Goal: Transaction & Acquisition: Purchase product/service

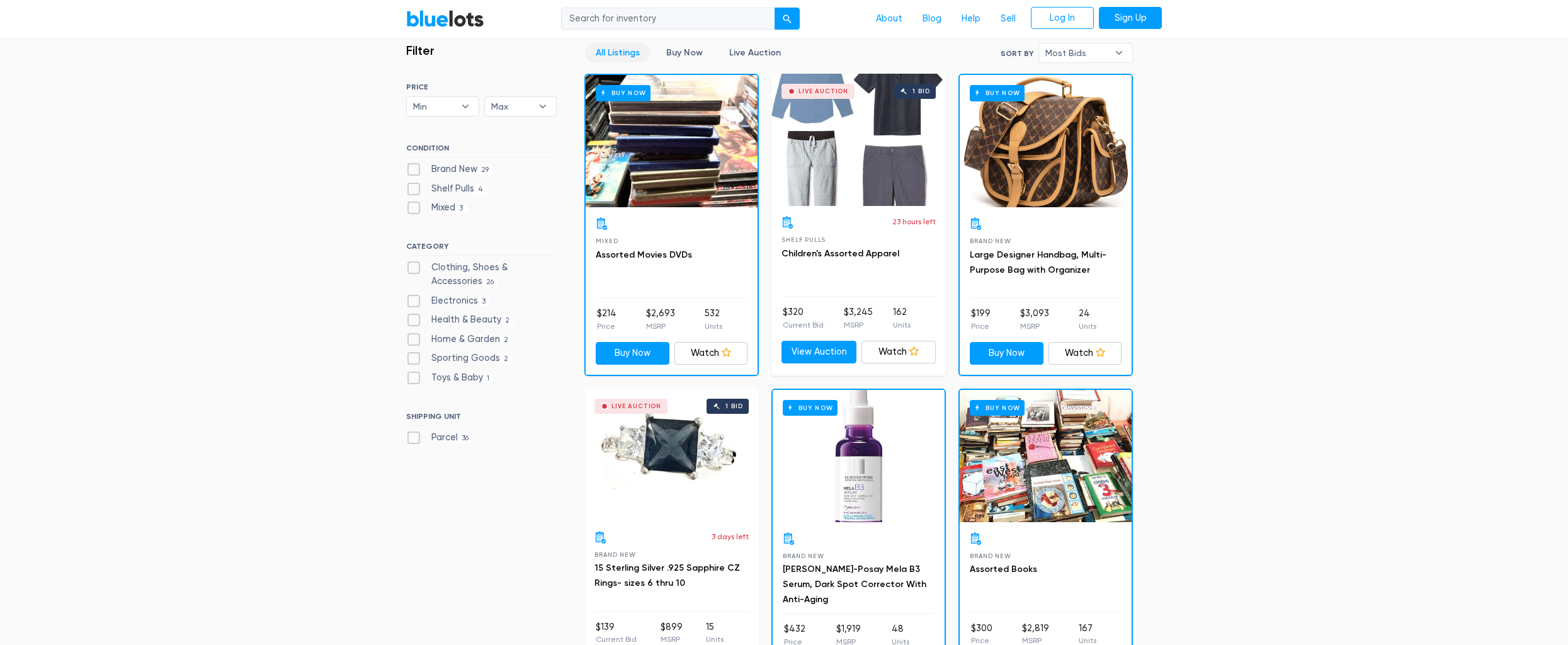
scroll to position [335, 0]
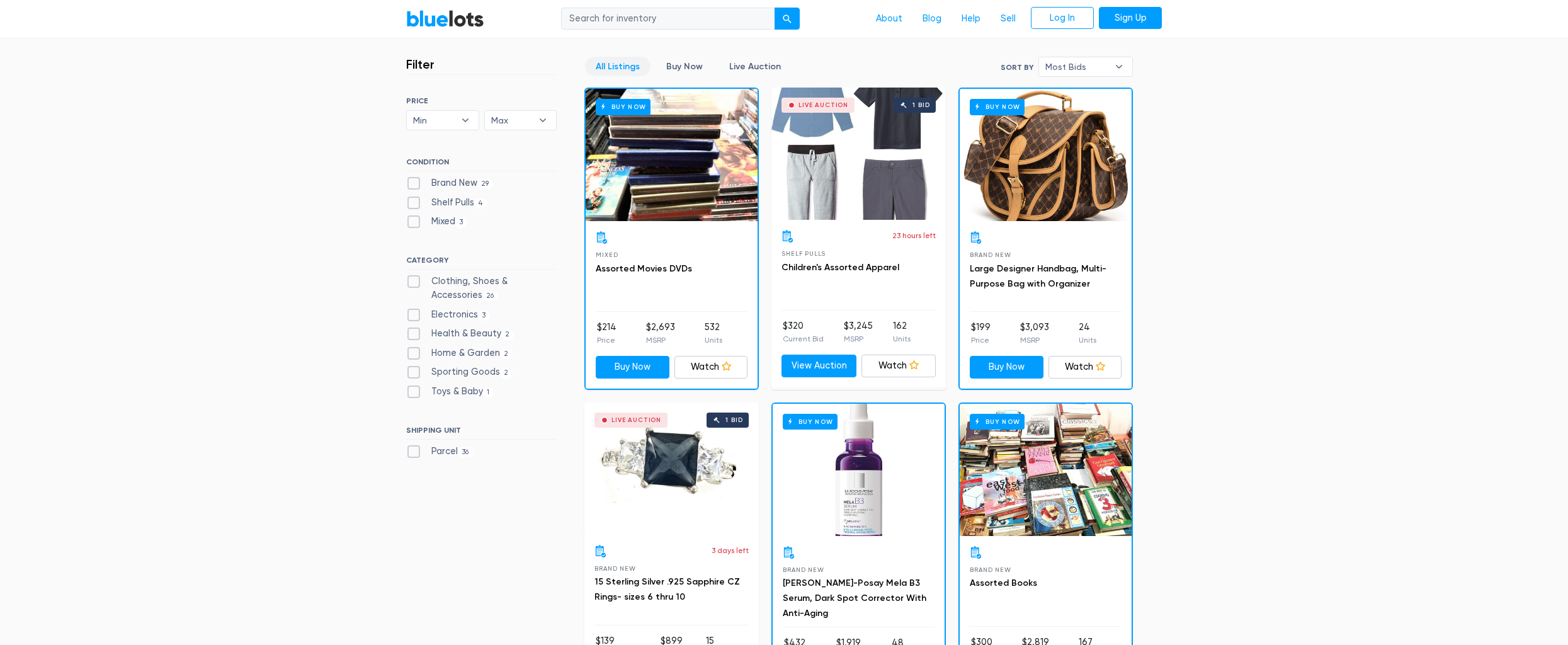
click at [653, 173] on div "Buy Now" at bounding box center [672, 155] width 172 height 132
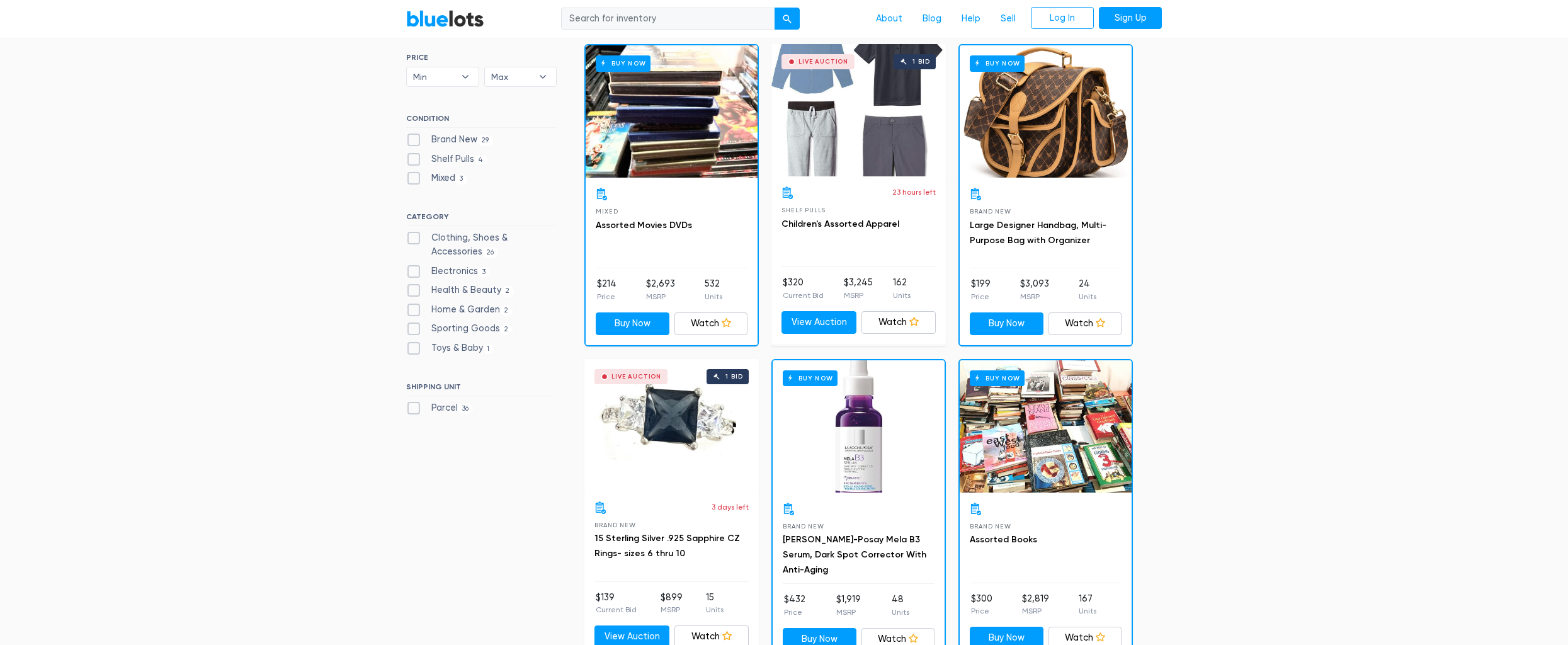
scroll to position [382, 0]
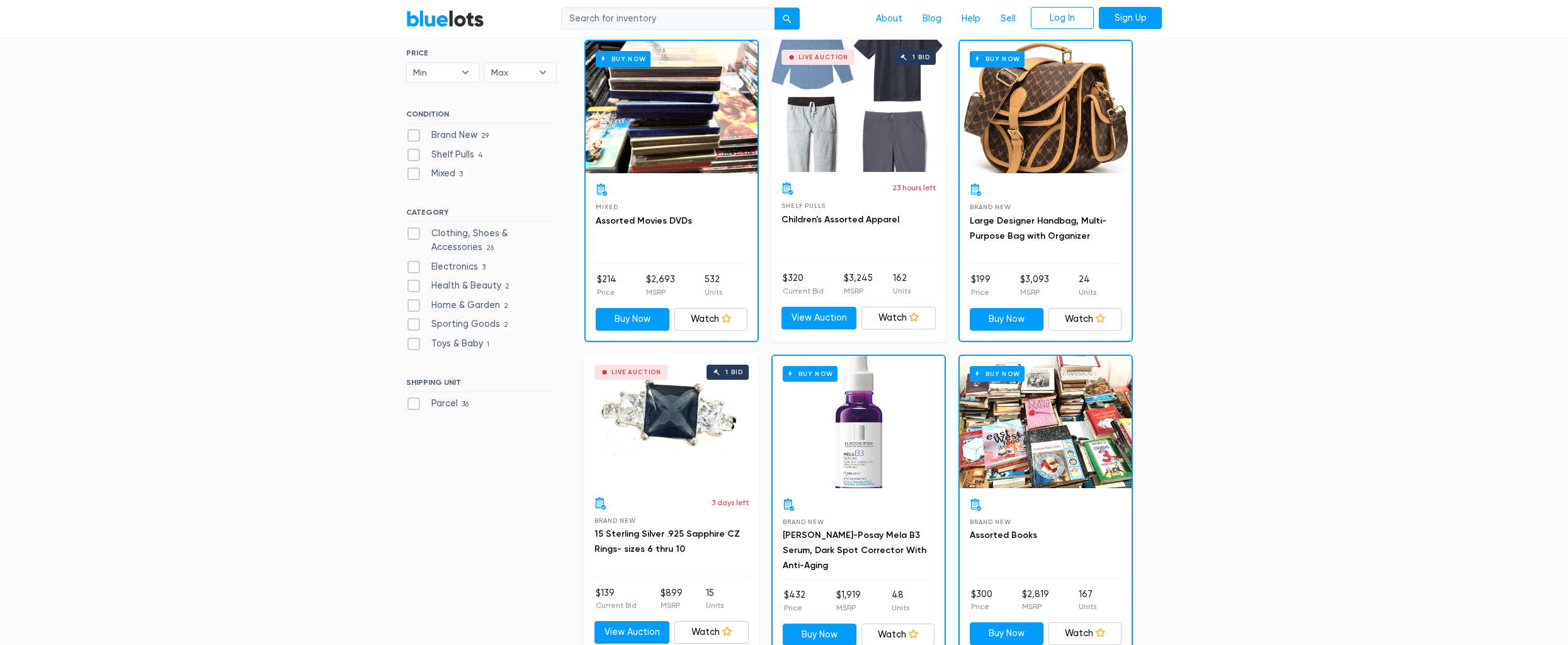
click at [526, 232] on label "Clothing, Shoes & Accessories 26" at bounding box center [481, 241] width 150 height 27
click at [414, 232] on Accessories"] "Clothing, Shoes & Accessories 26" at bounding box center [411, 231] width 9 height 9
checkbox Accessories"] "true"
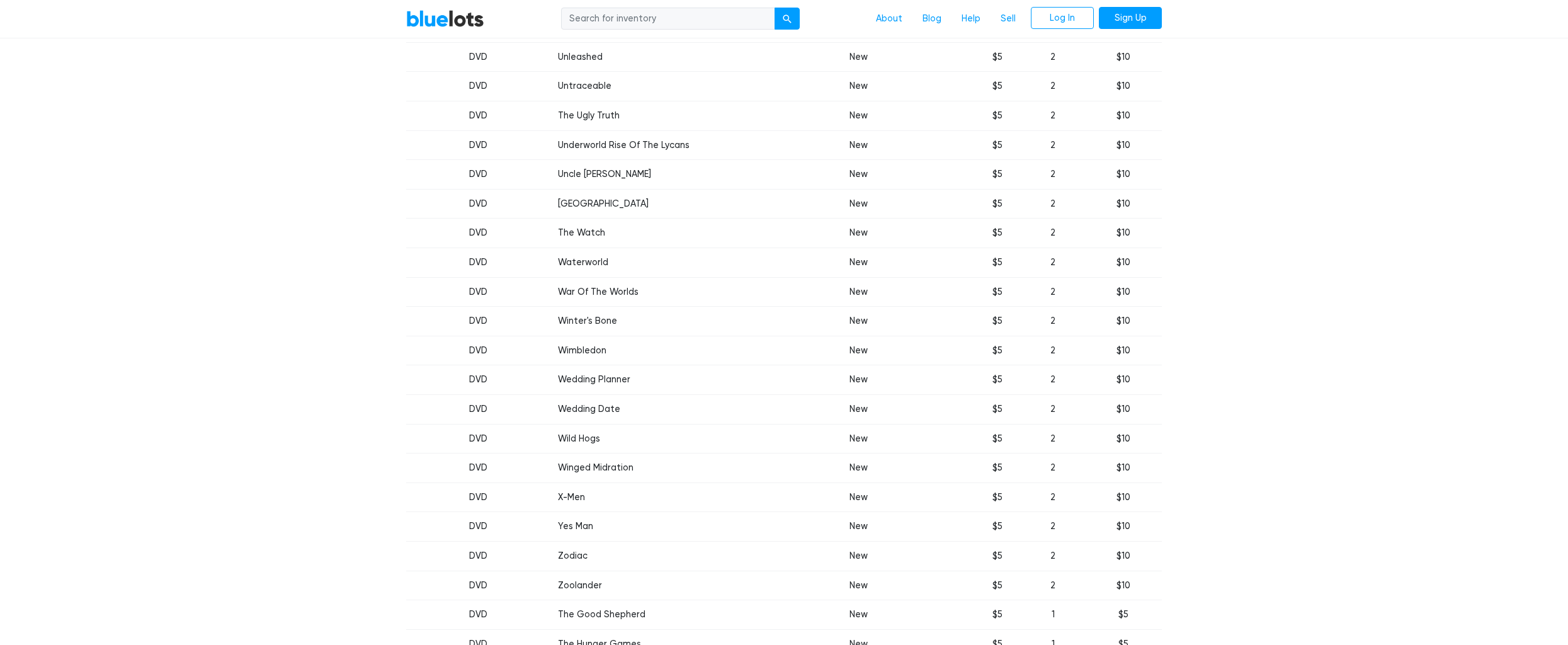
scroll to position [3295, 0]
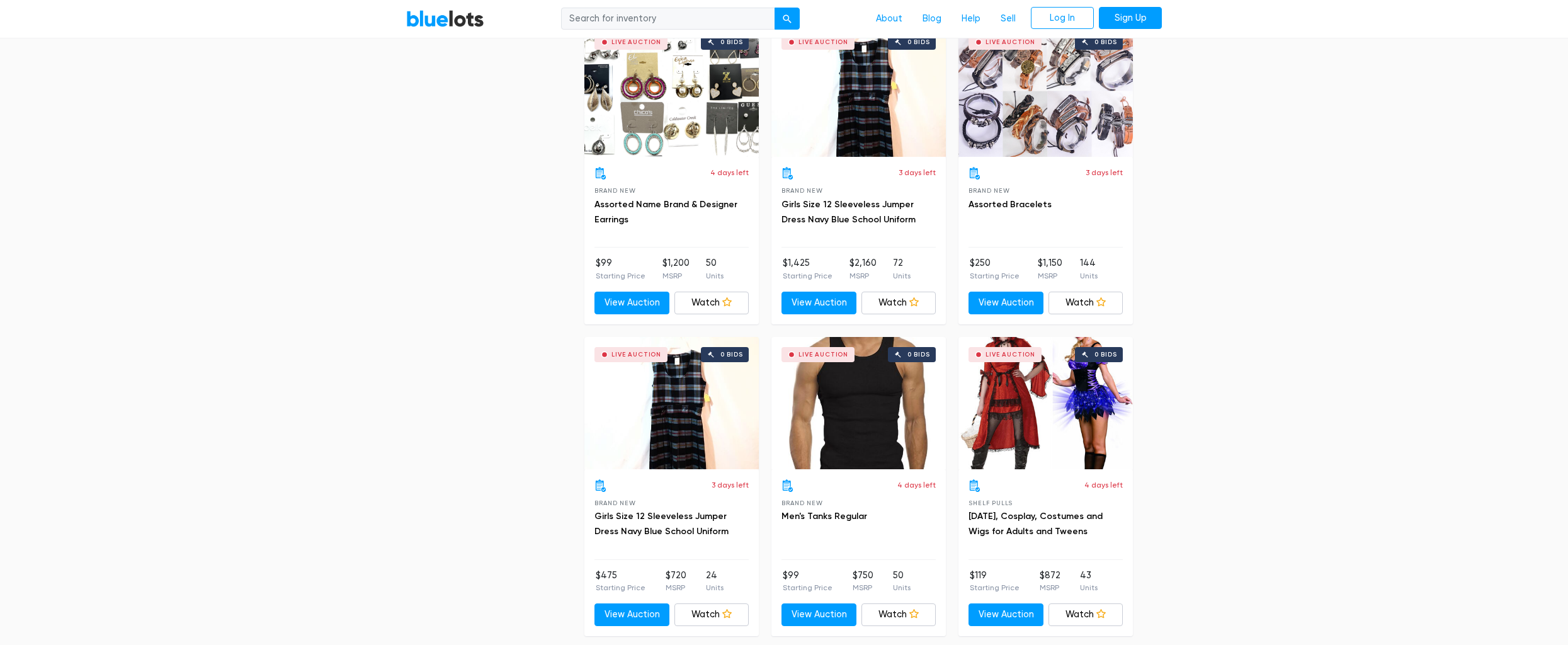
scroll to position [1961, 0]
